Goal: Information Seeking & Learning: Find specific fact

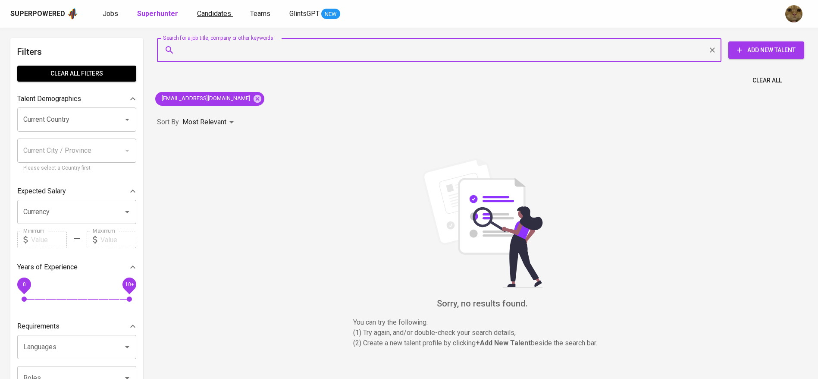
click at [198, 16] on span "Candidates" at bounding box center [214, 13] width 34 height 8
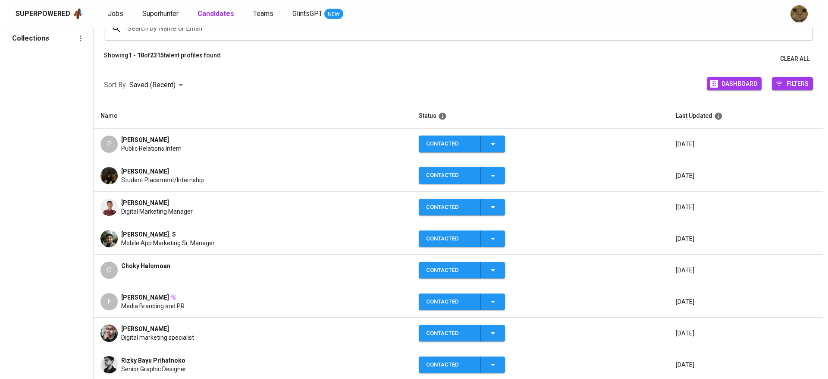
scroll to position [94, 0]
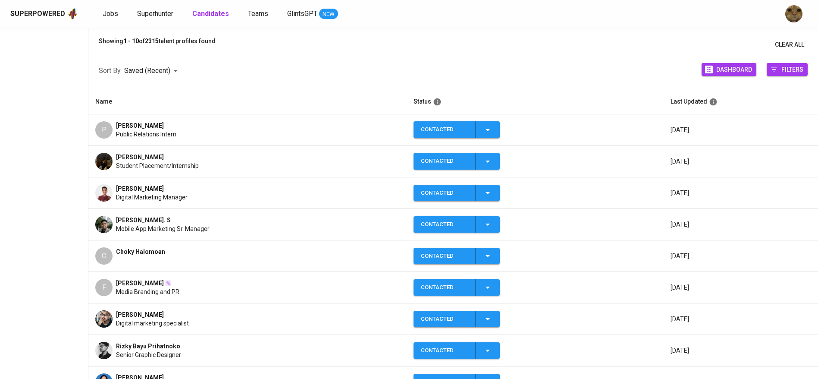
click at [143, 197] on span "Digital Marketing Manager" at bounding box center [152, 197] width 72 height 9
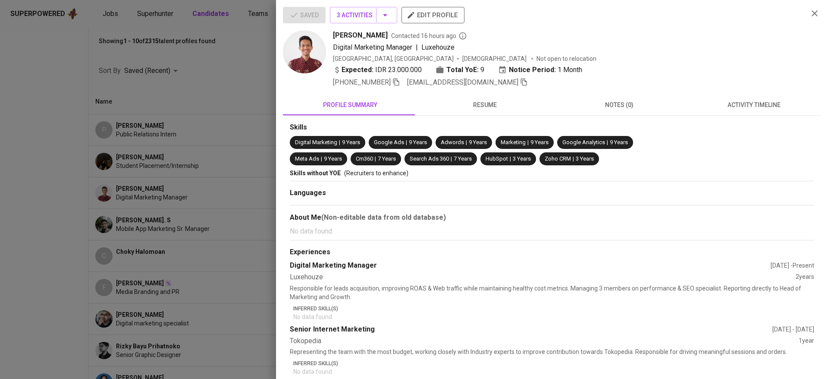
click at [483, 108] on span "resume" at bounding box center [485, 105] width 124 height 11
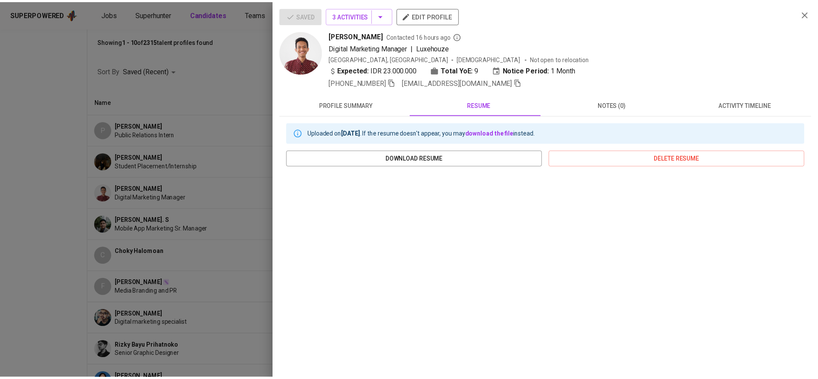
scroll to position [67, 0]
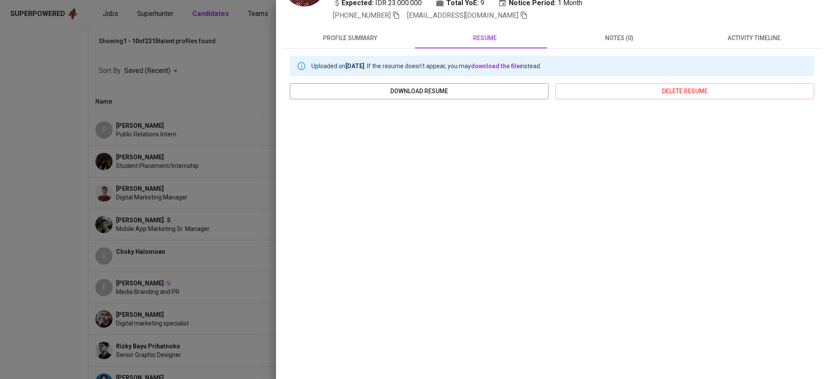
click at [196, 278] on div at bounding box center [414, 189] width 828 height 379
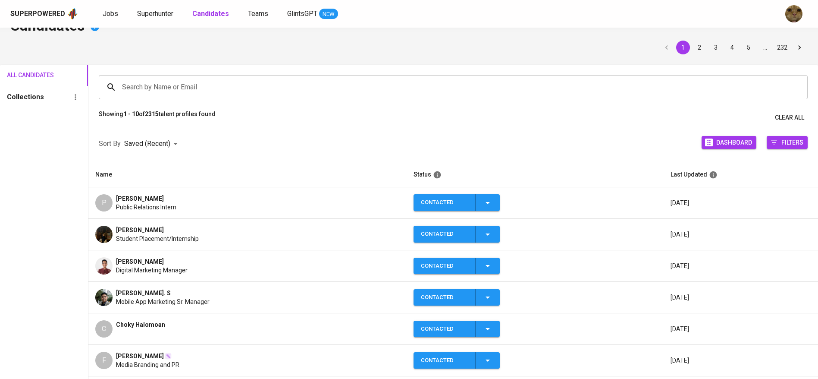
scroll to position [18, 0]
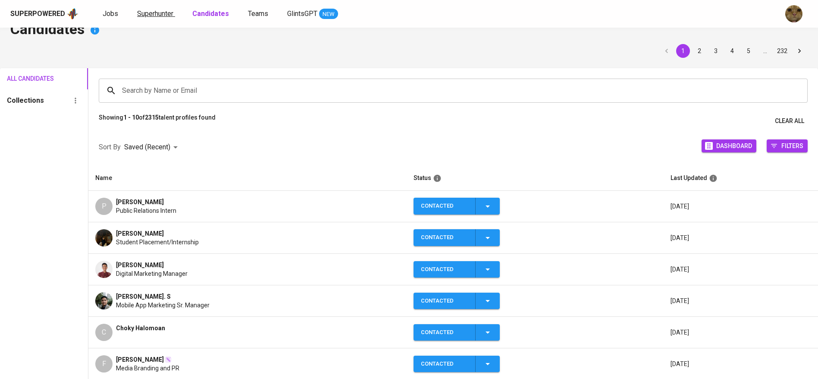
click at [149, 12] on span "Superhunter" at bounding box center [155, 13] width 36 height 8
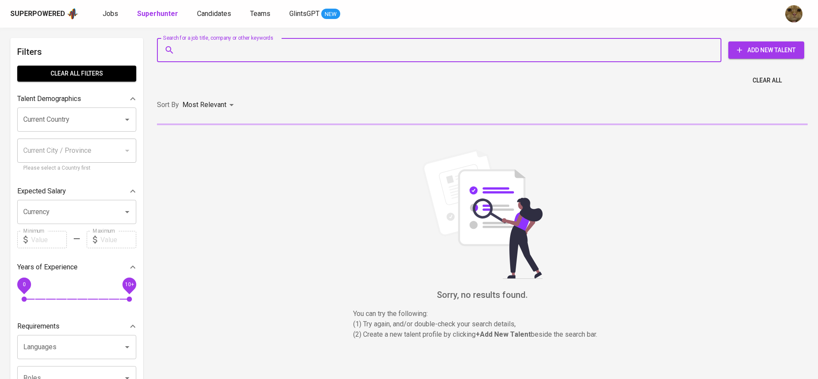
click at [260, 53] on input "Search for a job title, company or other keywords" at bounding box center [441, 50] width 527 height 16
paste input "[DOMAIN_NAME][EMAIL_ADDRESS][DOMAIN_NAME]"
type input "[DOMAIN_NAME][EMAIL_ADDRESS][DOMAIN_NAME]"
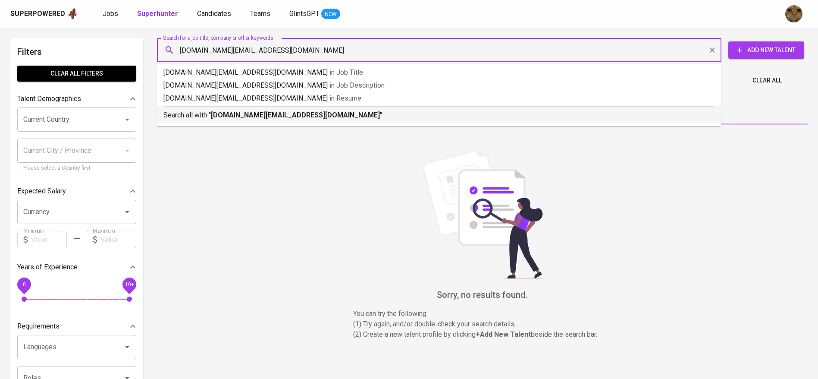
click at [228, 108] on div "Search all with " [DOMAIN_NAME][EMAIL_ADDRESS][DOMAIN_NAME] "" at bounding box center [438, 113] width 551 height 14
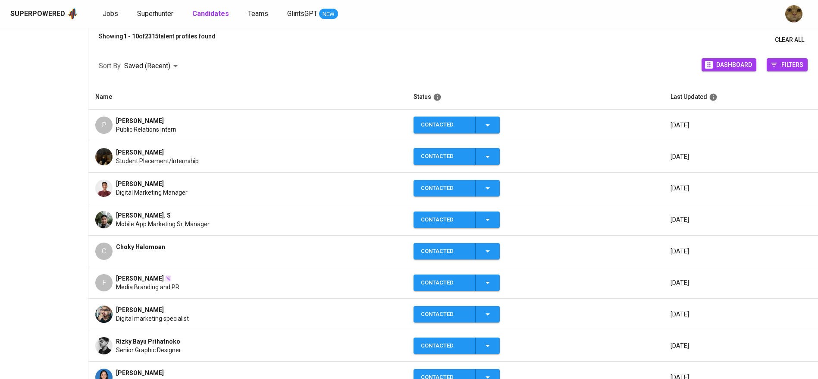
scroll to position [100, 0]
